Goal: Task Accomplishment & Management: Manage account settings

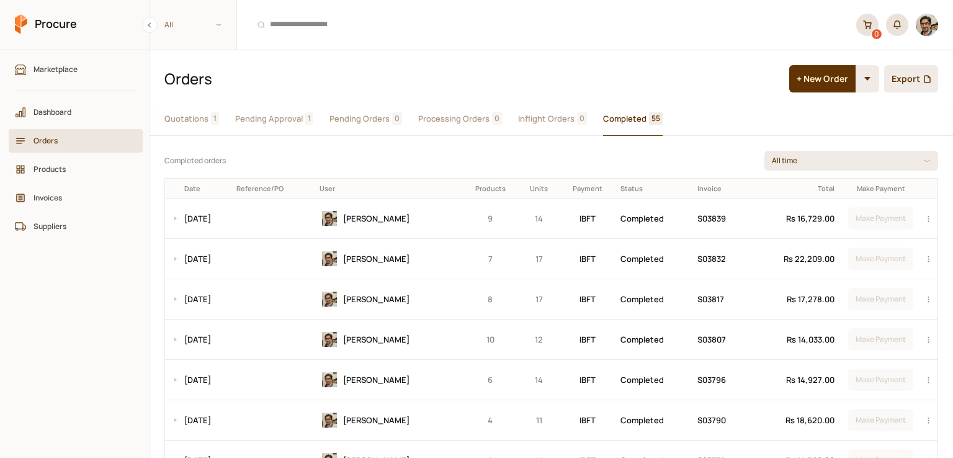
click at [208, 120] on button "Quotations 1" at bounding box center [191, 118] width 55 height 33
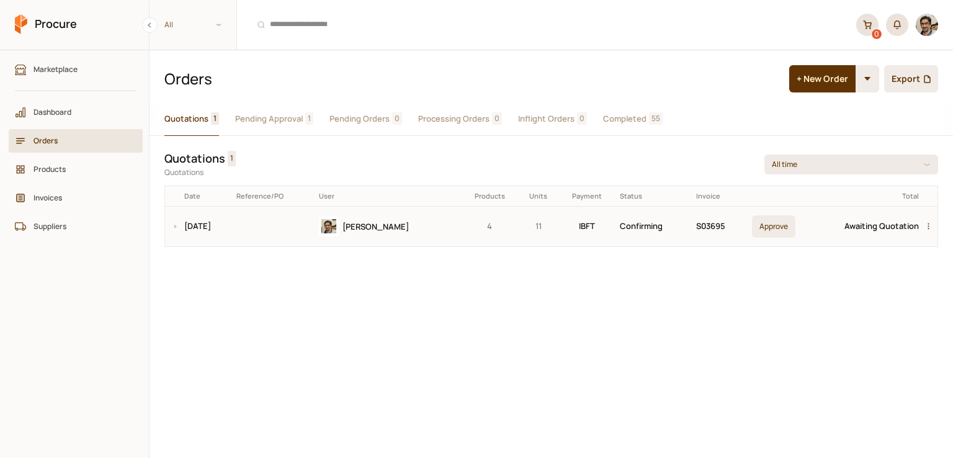
click at [930, 228] on div "button" at bounding box center [930, 227] width 15 height 40
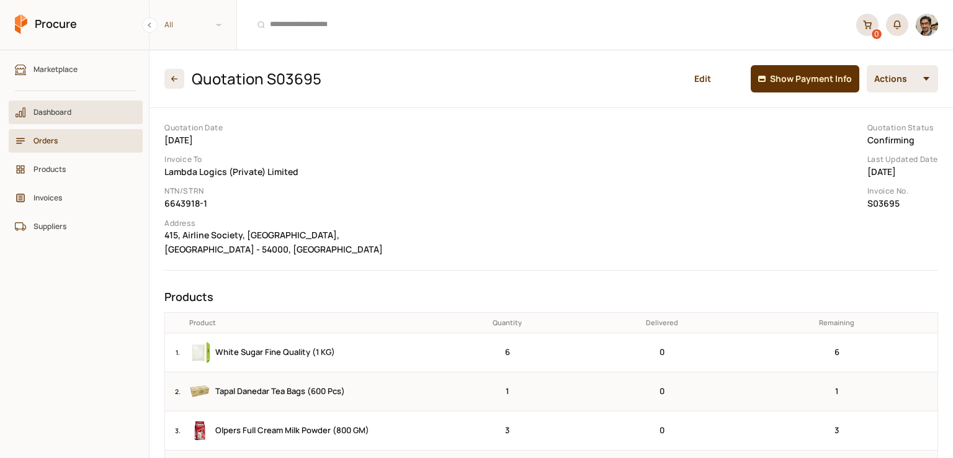
click at [40, 110] on span "Dashboard" at bounding box center [79, 112] width 93 height 12
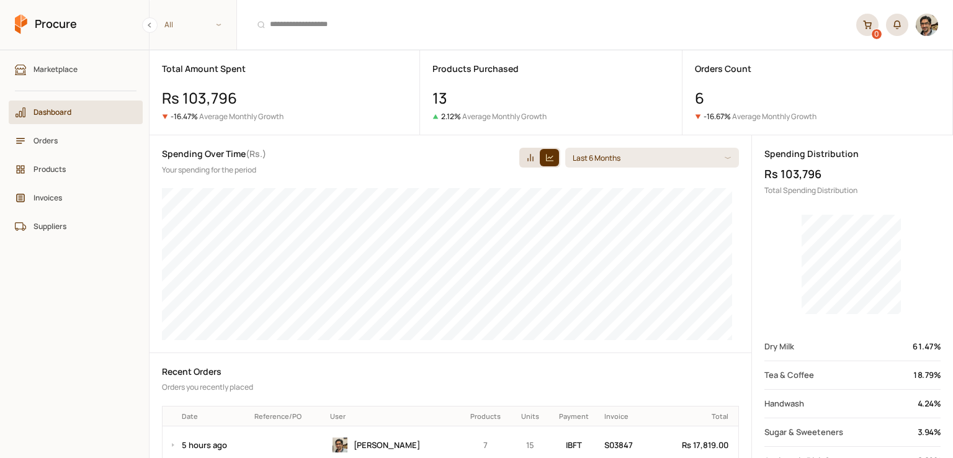
click at [70, 109] on span "Dashboard" at bounding box center [79, 112] width 93 height 12
click at [60, 137] on span "Orders" at bounding box center [79, 141] width 93 height 12
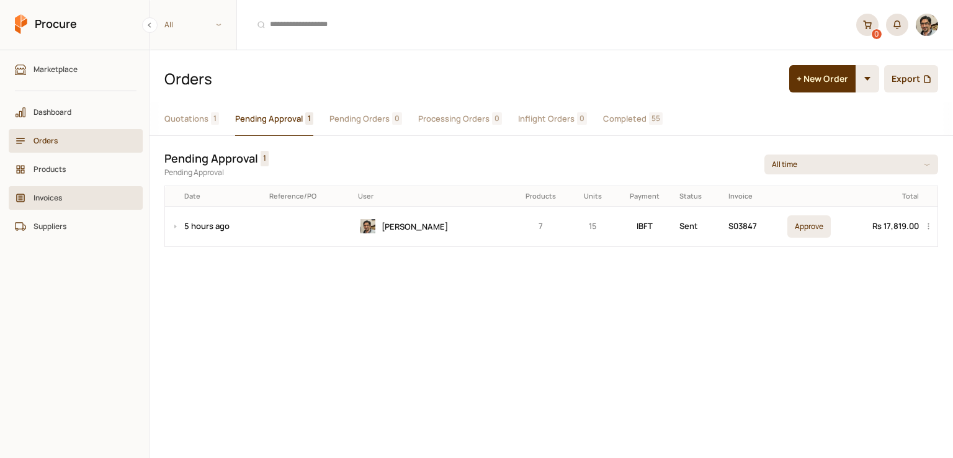
click at [69, 189] on link "Invoices" at bounding box center [76, 198] width 134 height 24
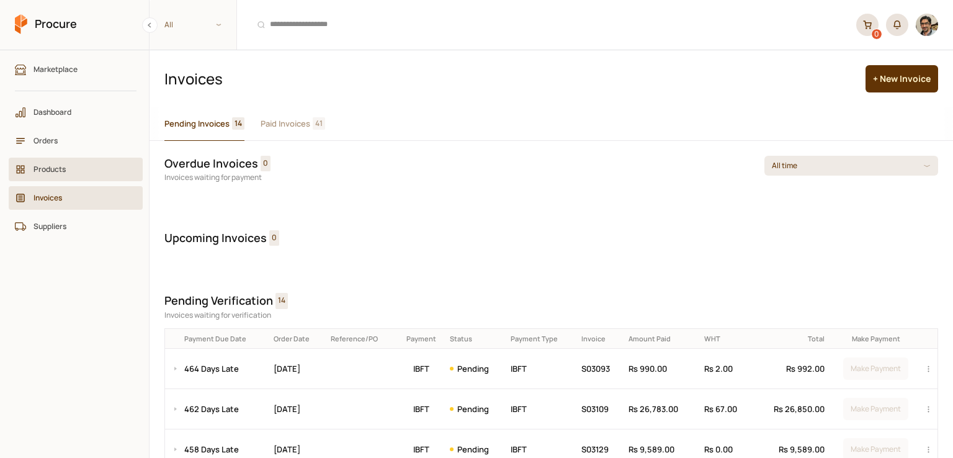
click at [36, 177] on link "Products" at bounding box center [76, 170] width 134 height 24
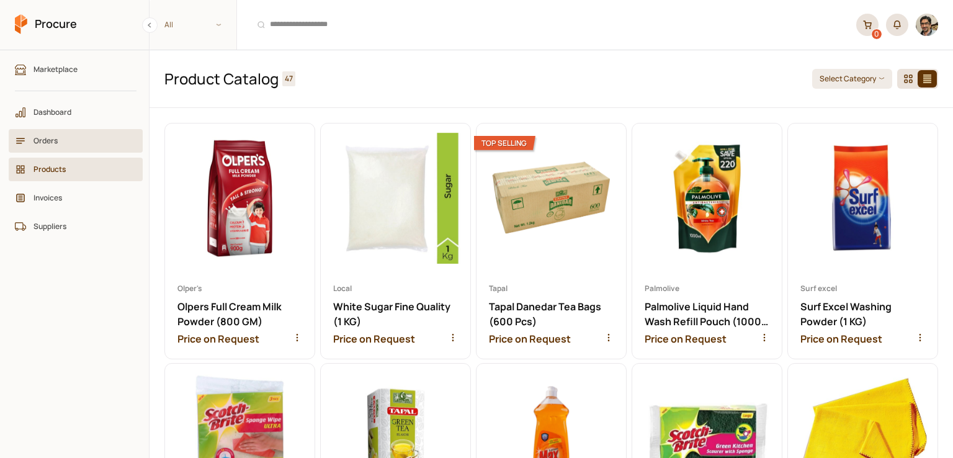
click at [58, 136] on span "Orders" at bounding box center [79, 141] width 93 height 12
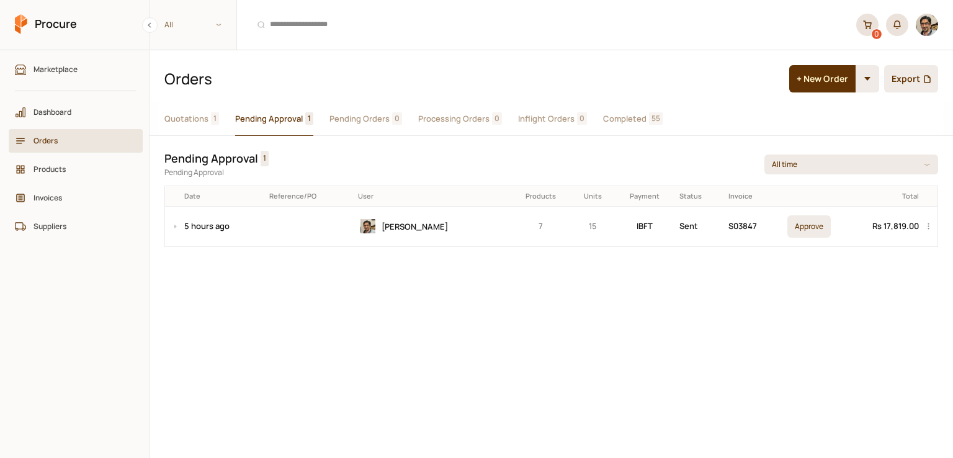
click at [934, 23] on img "button" at bounding box center [927, 25] width 22 height 22
click at [849, 292] on div "Quotations 1 Pending Approval 1 Pending Orders 0 Processing Orders 0 Inflight O…" at bounding box center [551, 279] width 803 height 355
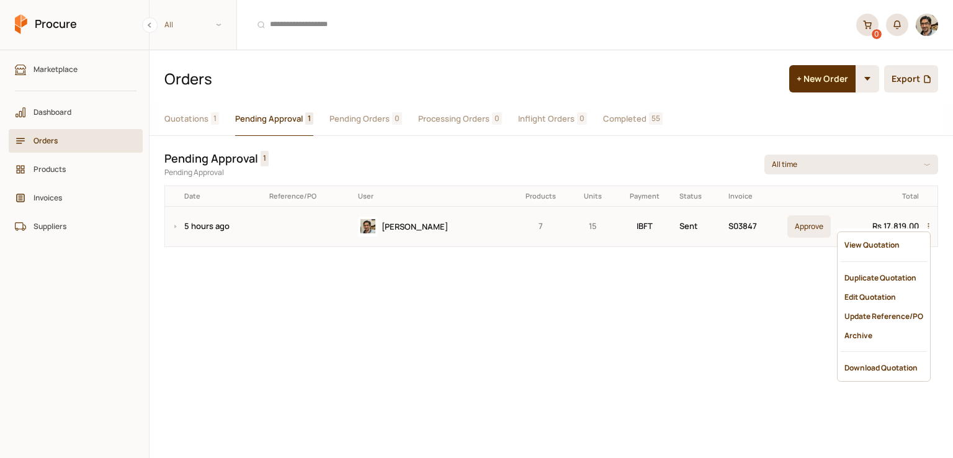
click at [926, 225] on div "button" at bounding box center [930, 227] width 15 height 40
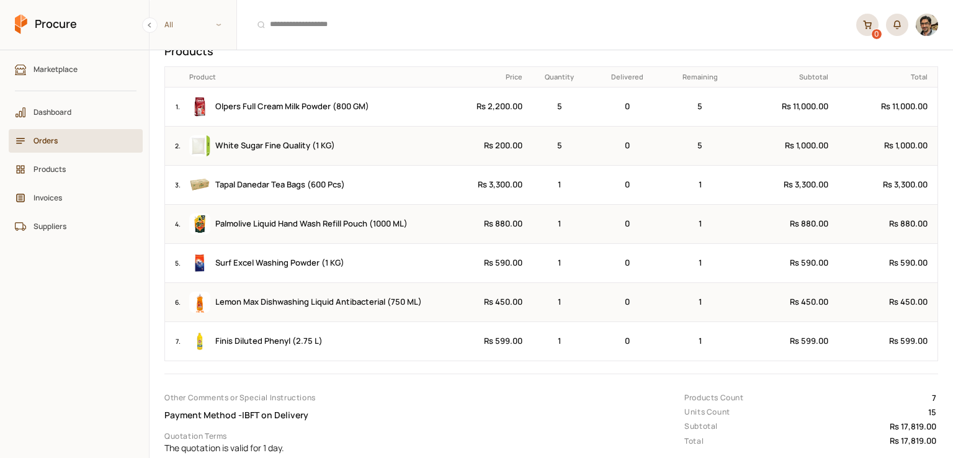
scroll to position [370, 0]
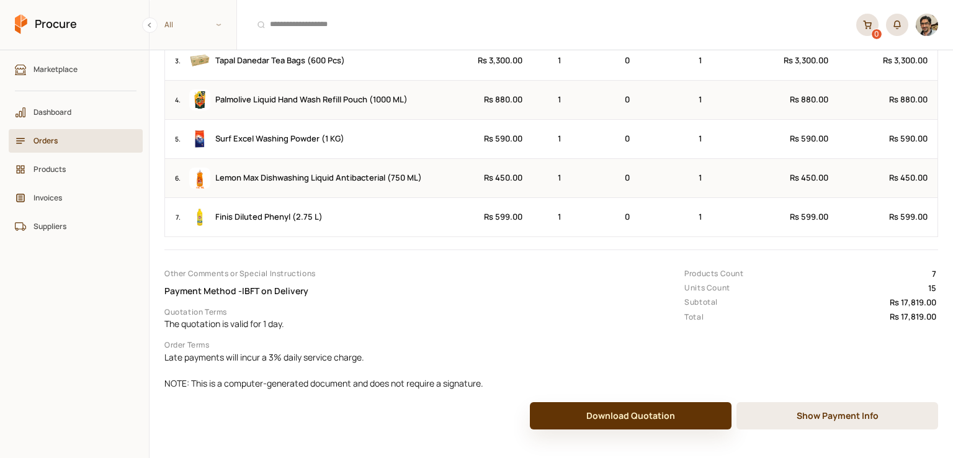
click at [645, 402] on button "Download Quotation" at bounding box center [631, 415] width 202 height 27
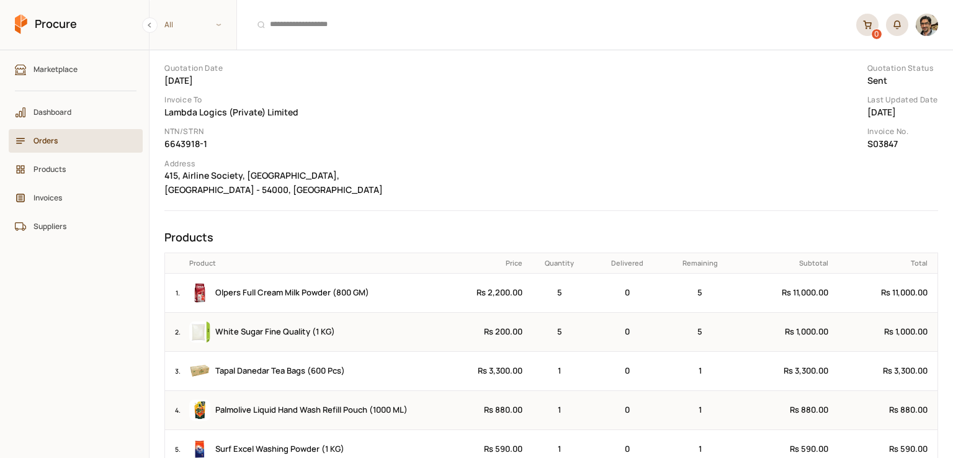
scroll to position [0, 0]
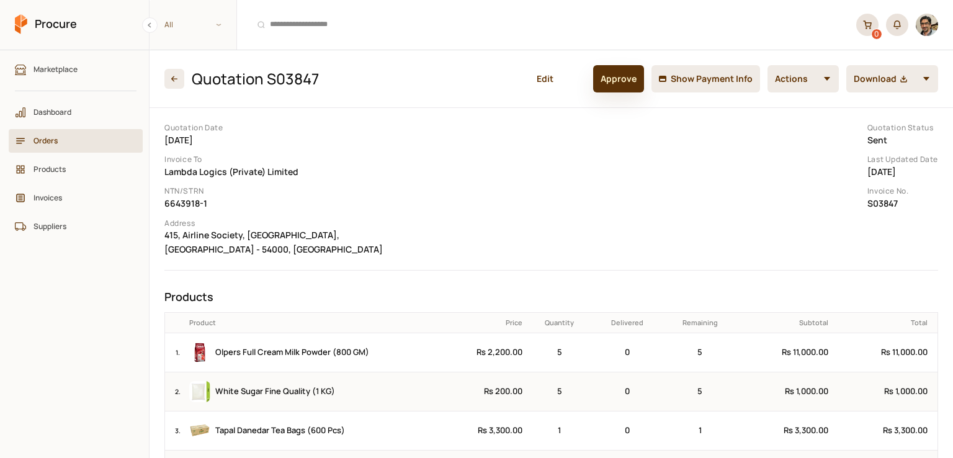
click at [612, 83] on button "Approve" at bounding box center [618, 78] width 51 height 27
